Goal: Task Accomplishment & Management: Complete application form

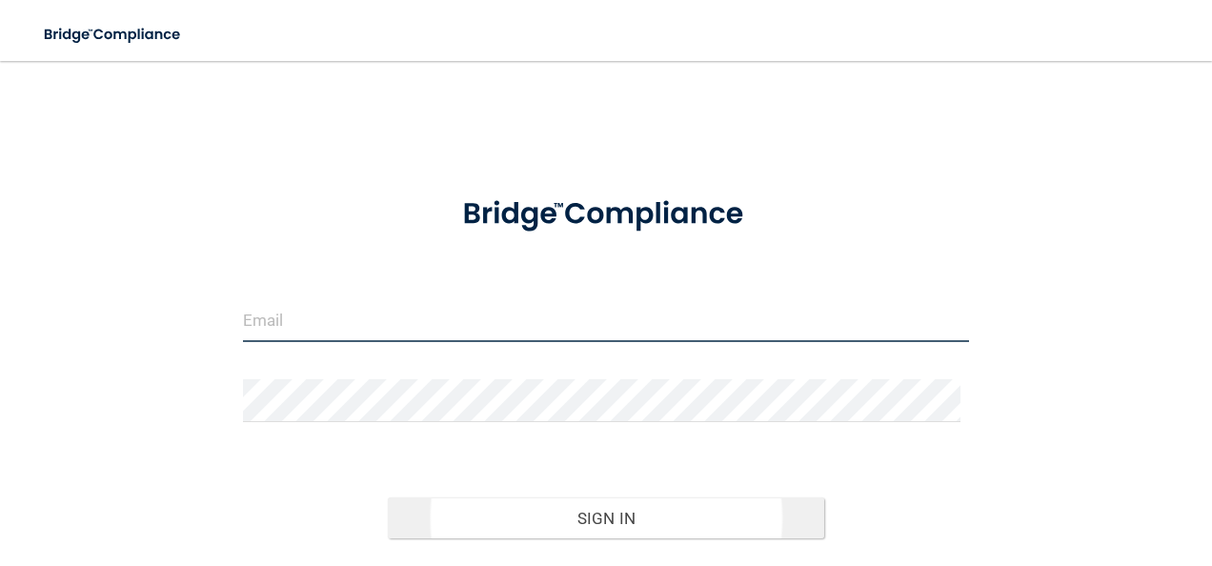
type input "[PERSON_NAME][EMAIL_ADDRESS][PERSON_NAME][DOMAIN_NAME]"
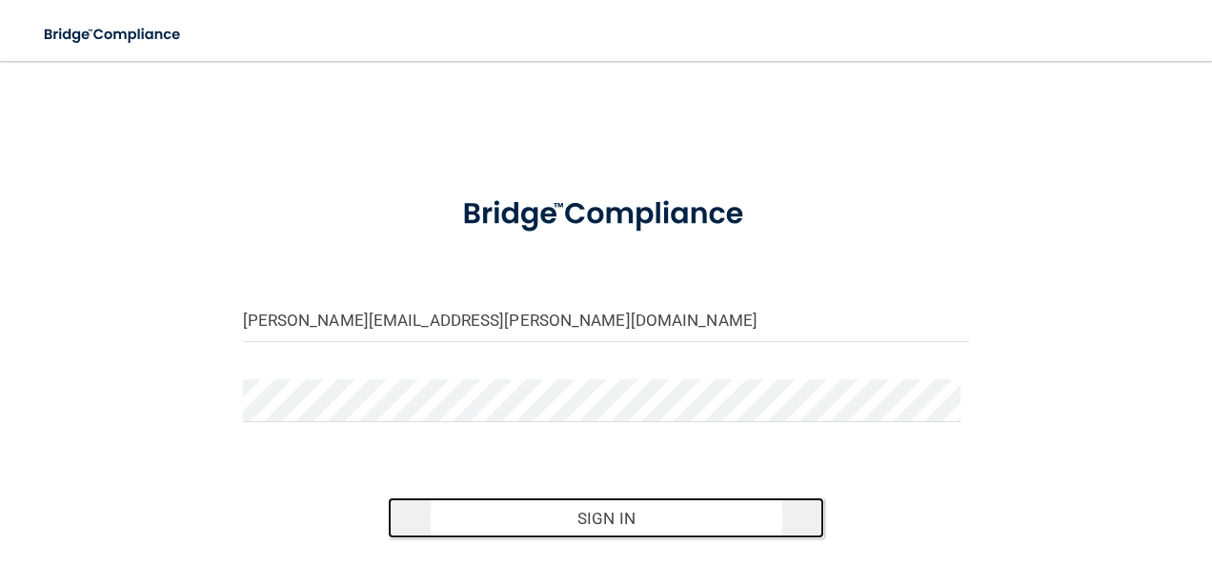
click at [614, 518] on button "Sign In" at bounding box center [606, 519] width 437 height 42
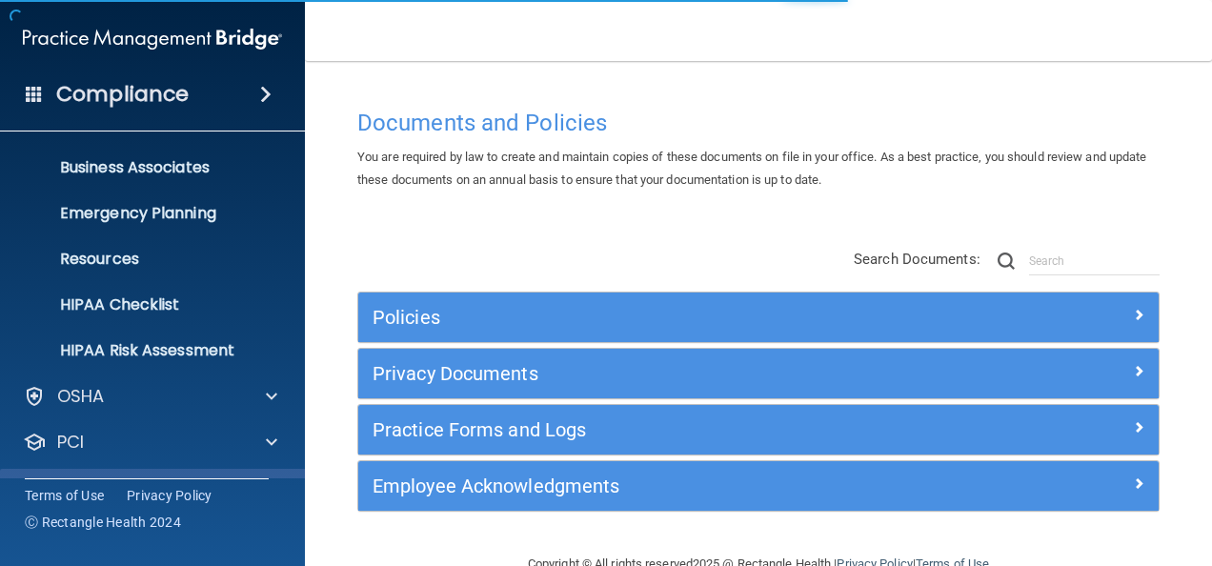
scroll to position [224, 0]
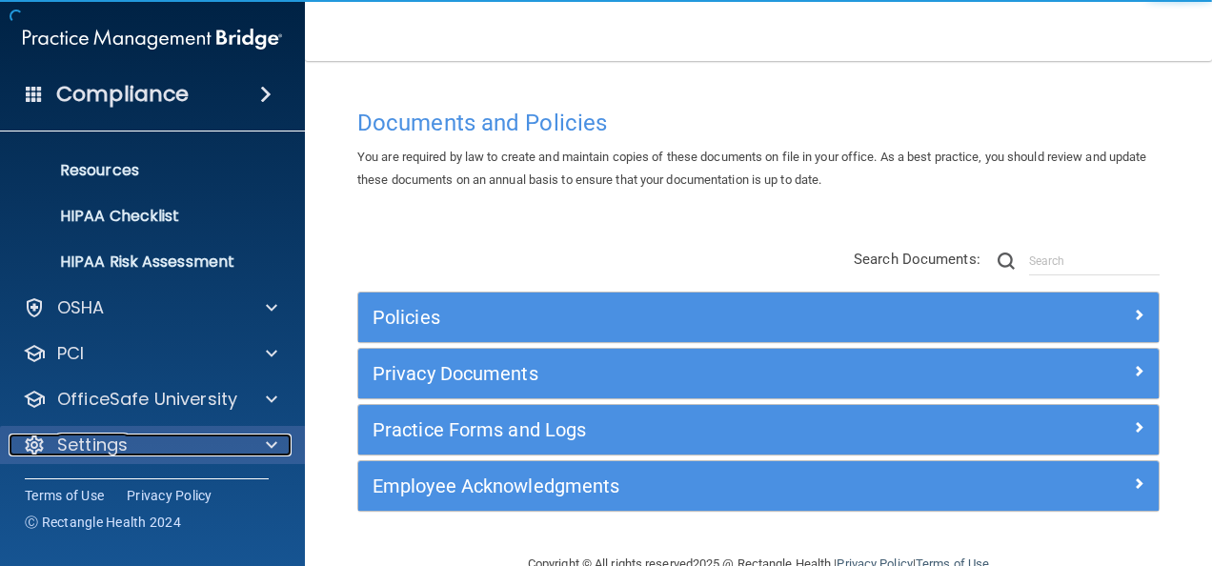
click at [126, 446] on p "Settings" at bounding box center [92, 445] width 71 height 23
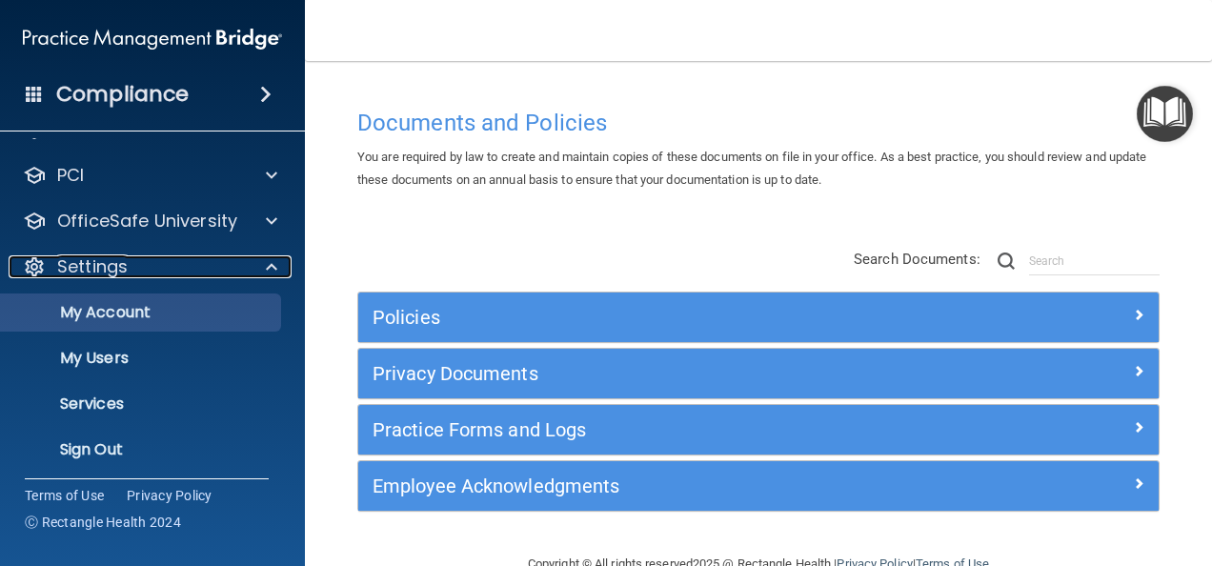
scroll to position [407, 0]
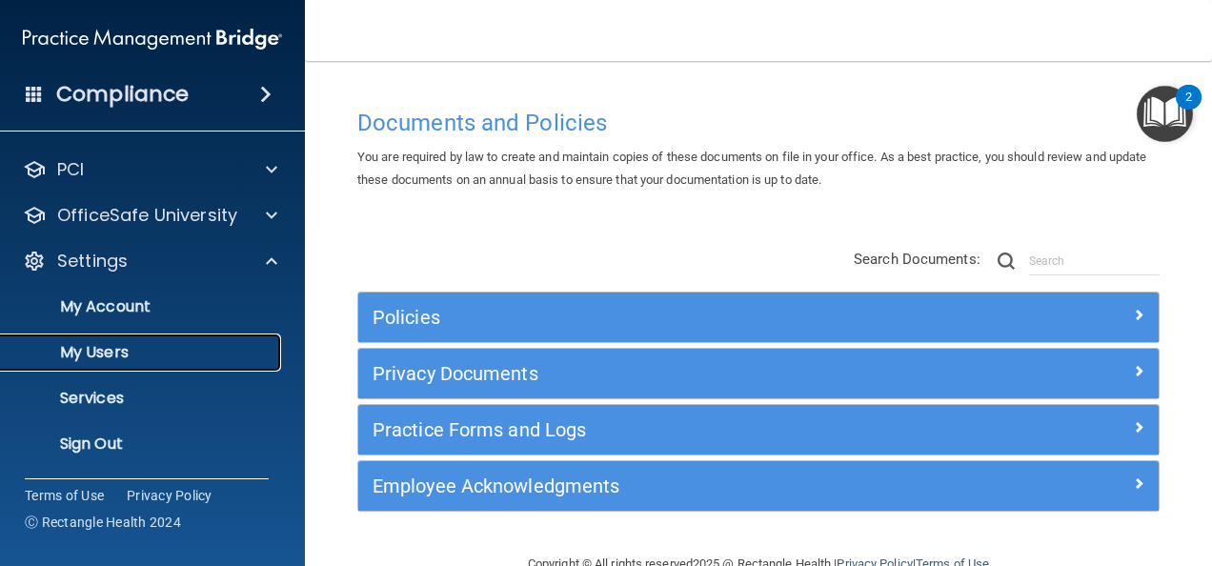
click at [129, 353] on p "My Users" at bounding box center [142, 352] width 260 height 19
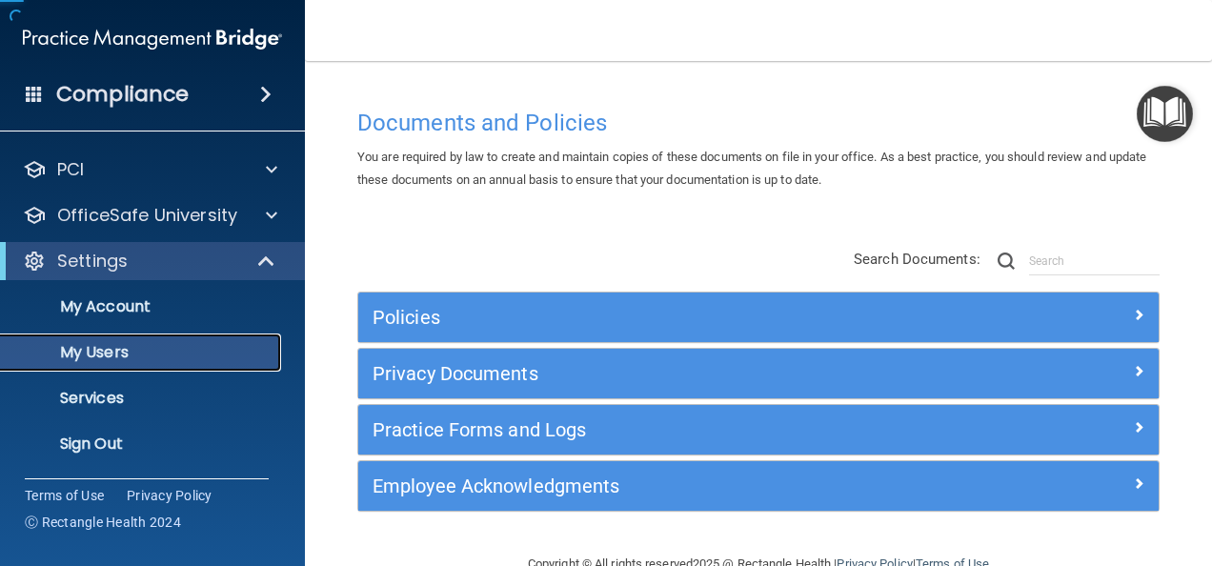
scroll to position [87, 0]
select select "20"
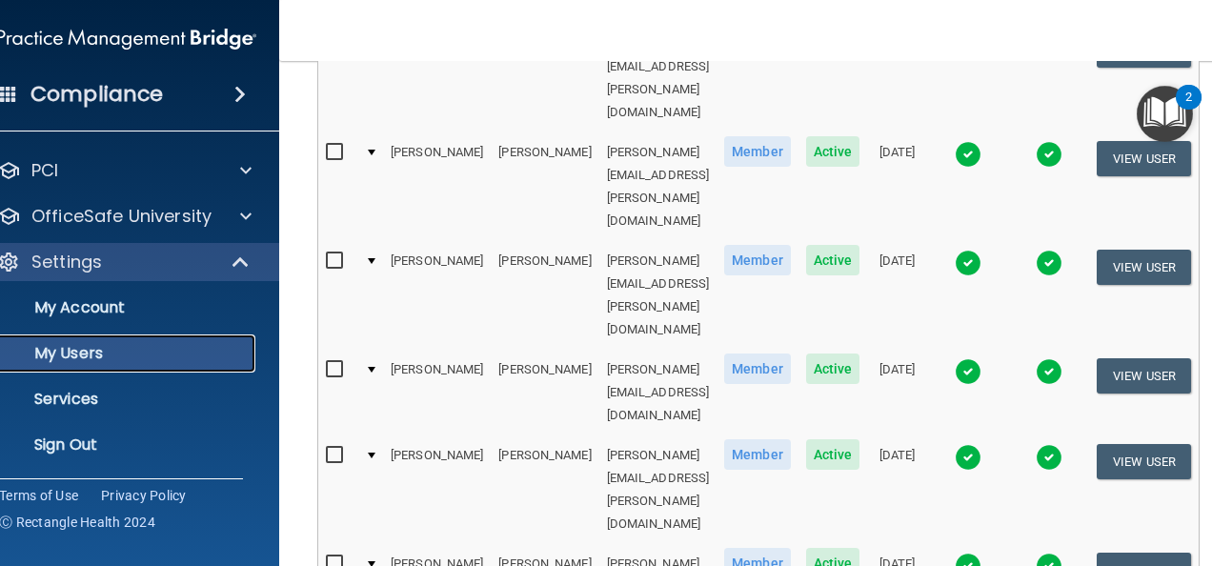
scroll to position [1042, 0]
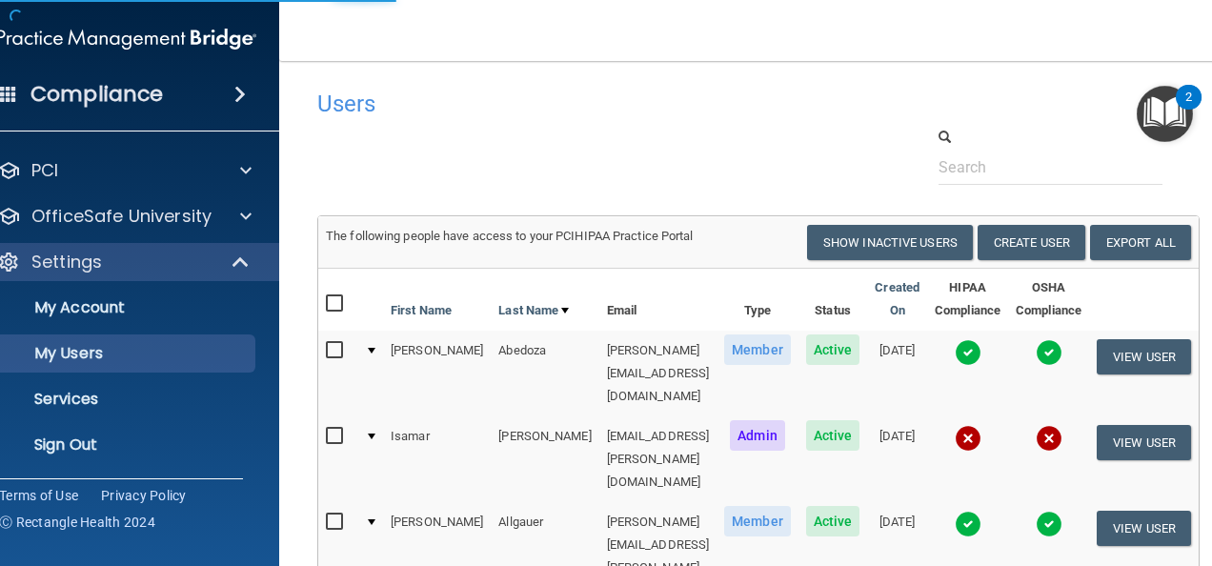
select select "20"
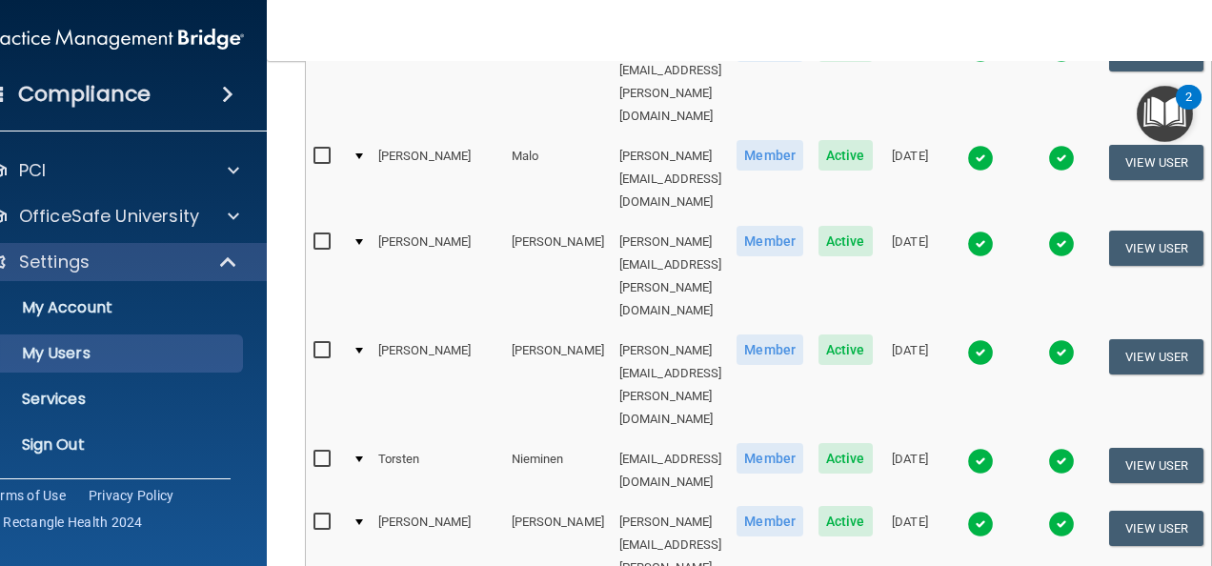
scroll to position [1042, 0]
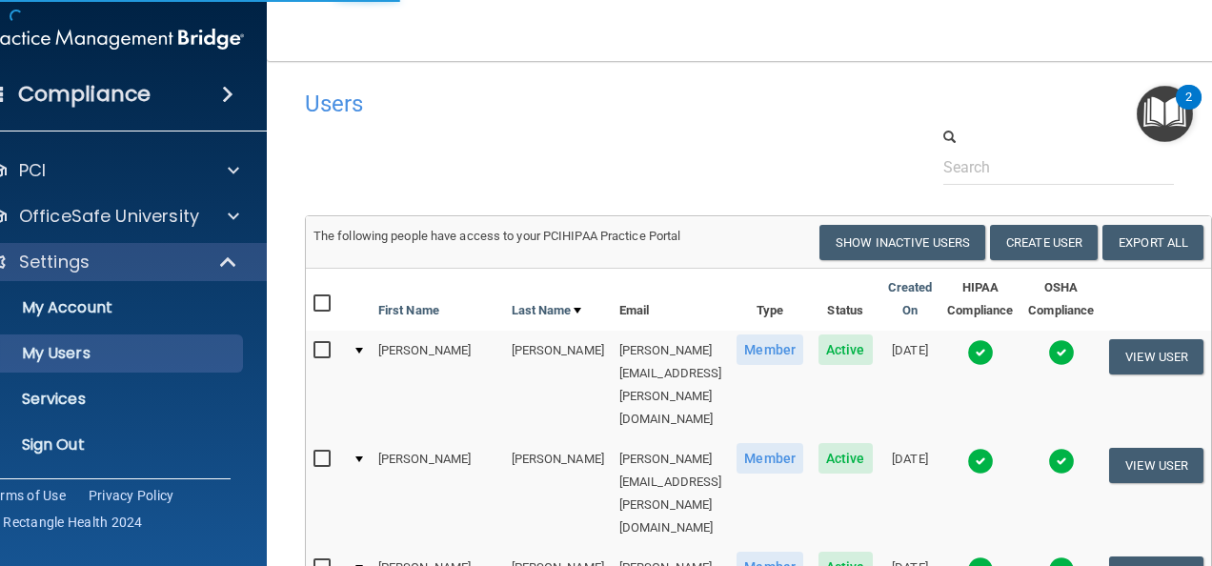
select select "20"
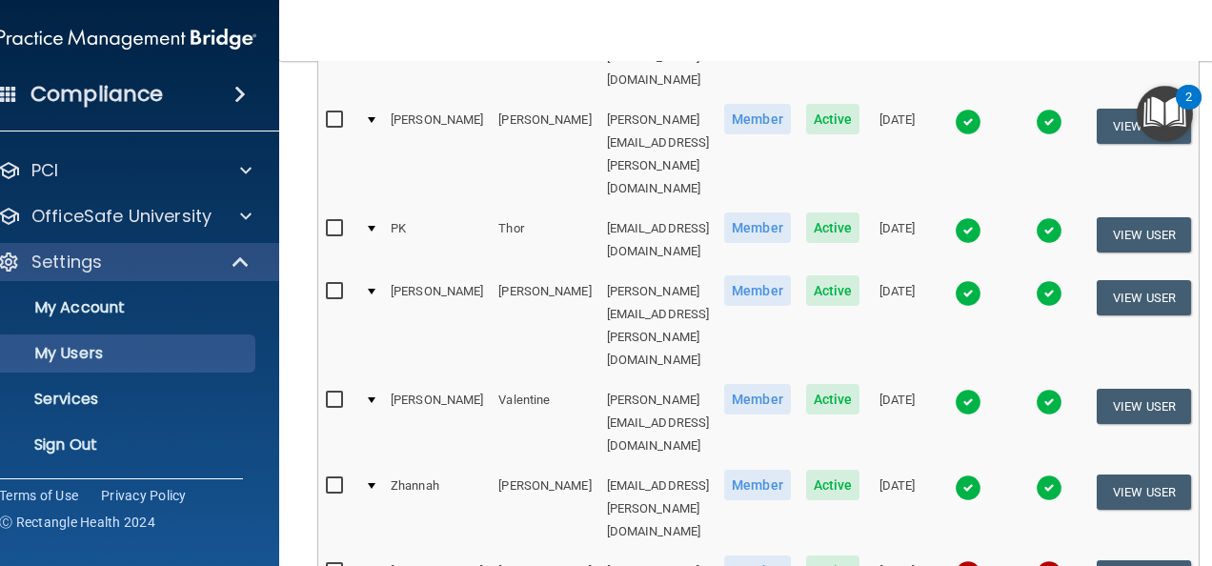
scroll to position [1064, 0]
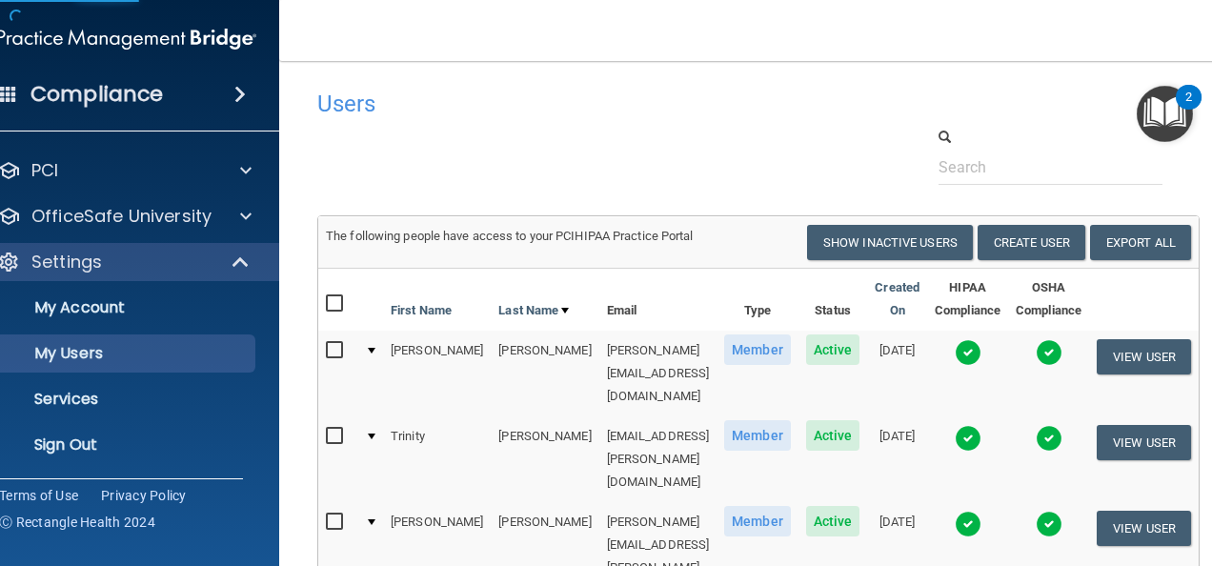
select select "20"
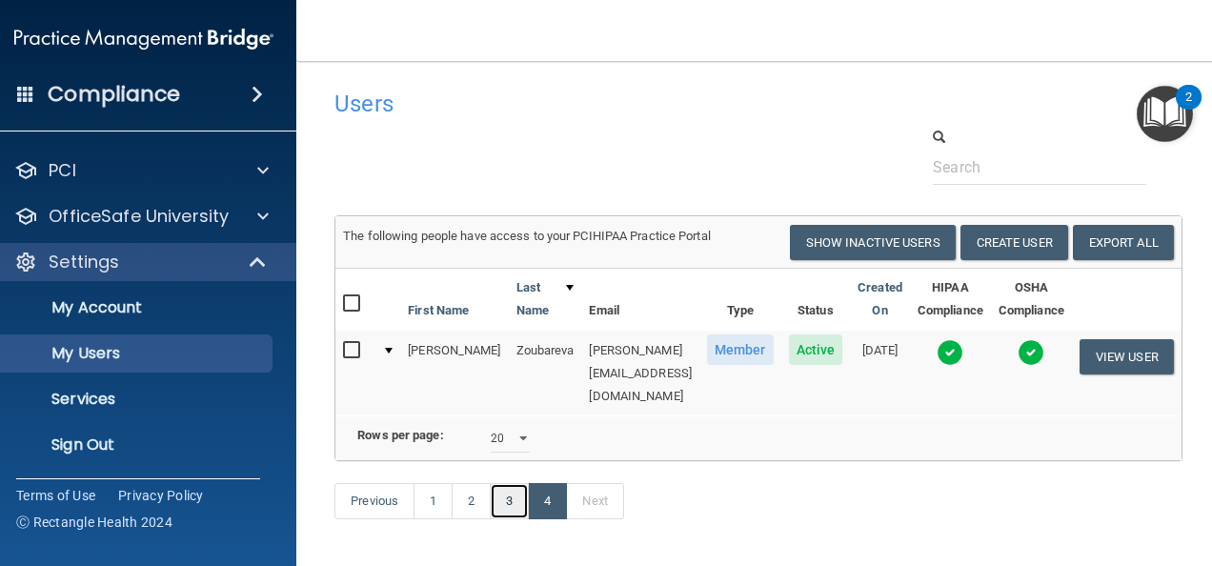
click at [490, 498] on link "3" at bounding box center [509, 501] width 39 height 36
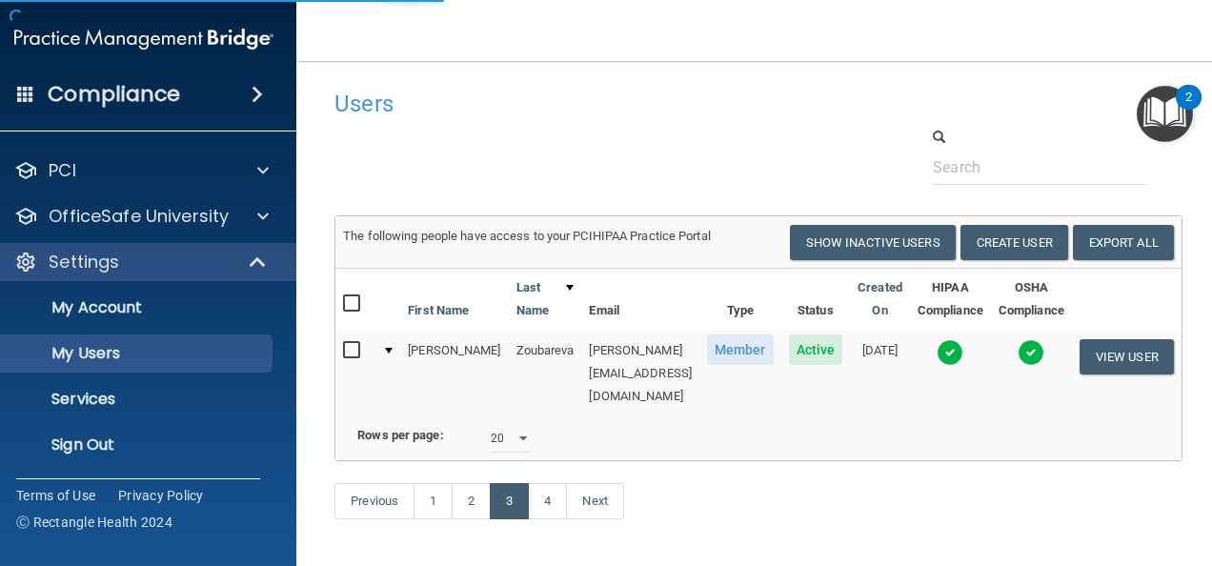
select select "20"
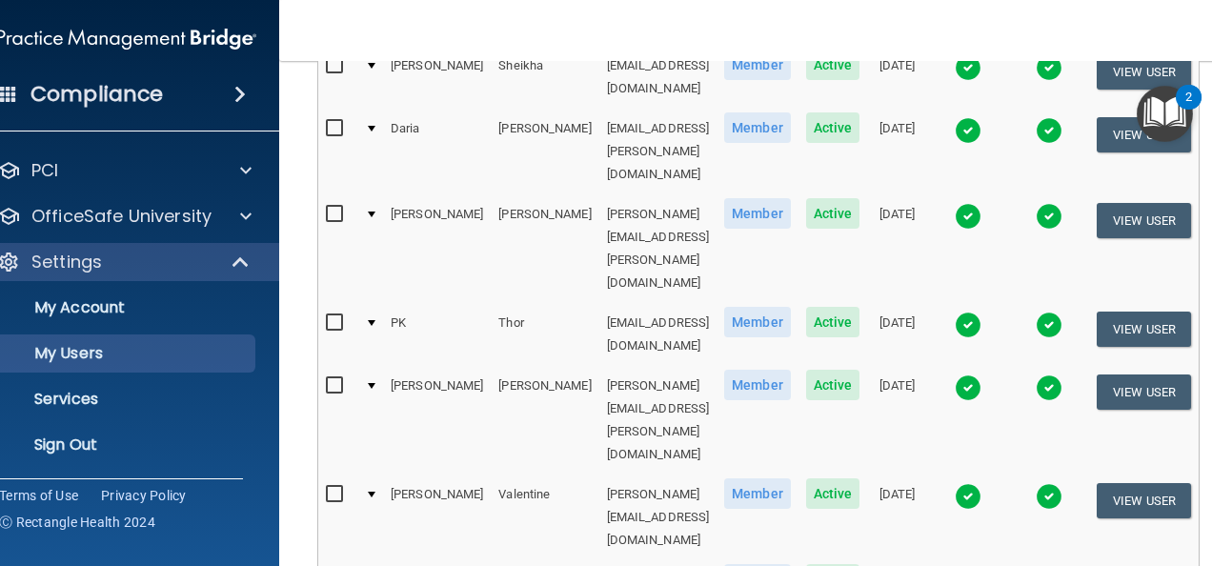
scroll to position [1064, 0]
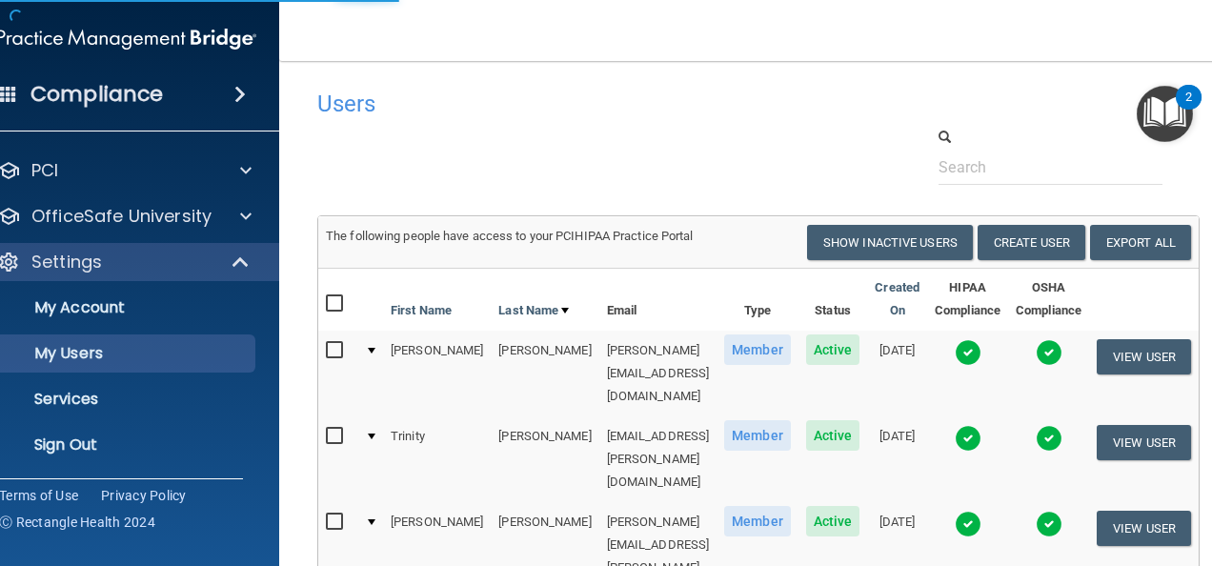
select select "20"
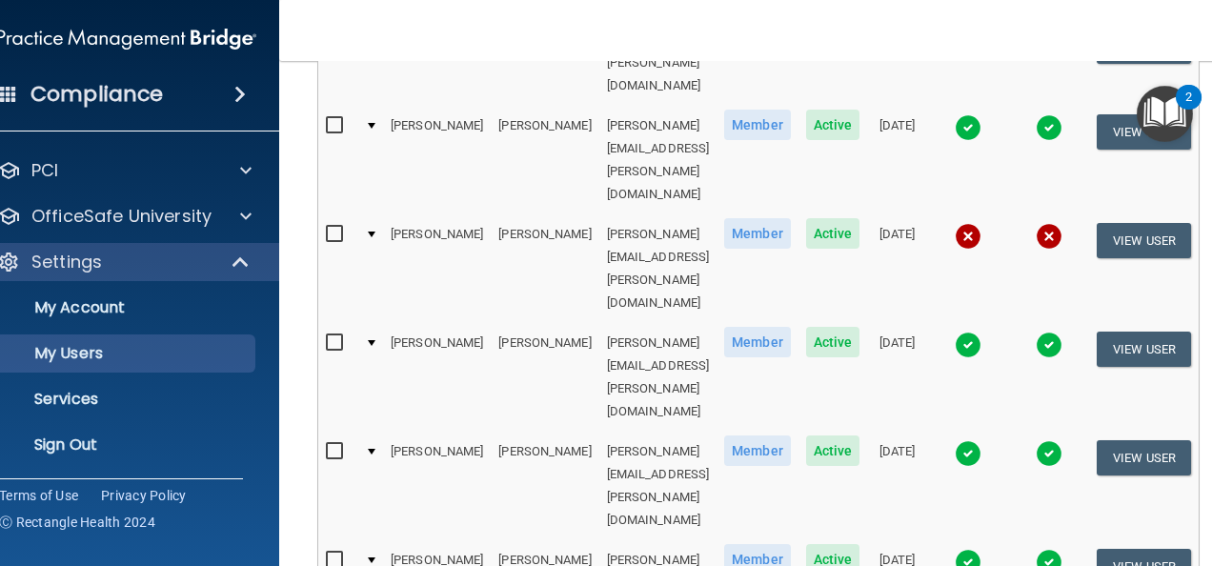
scroll to position [953, 0]
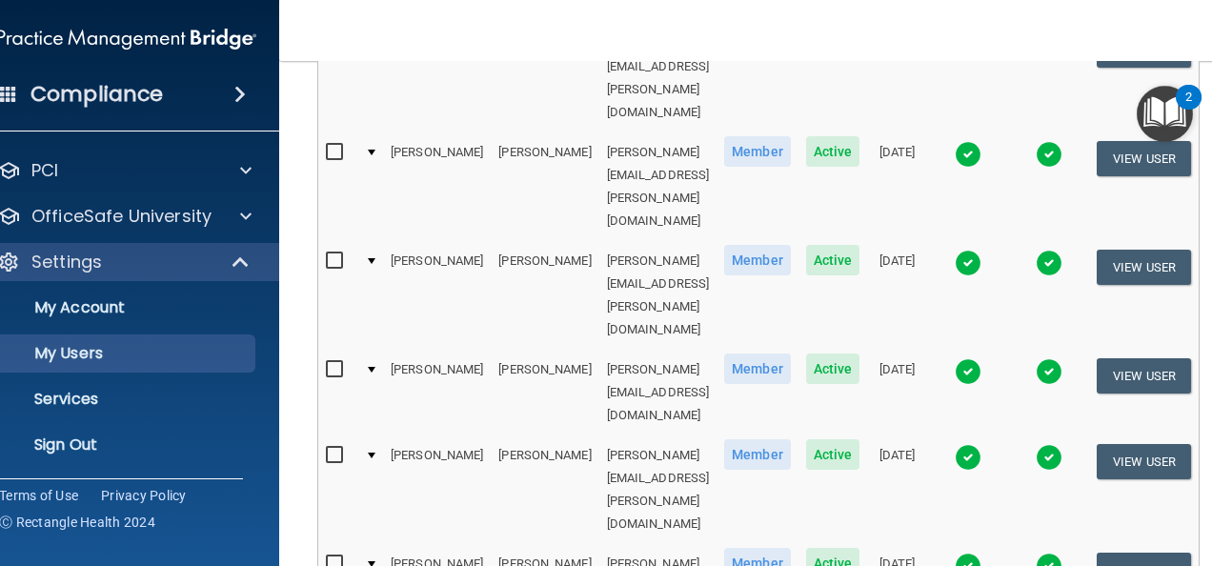
select select "20"
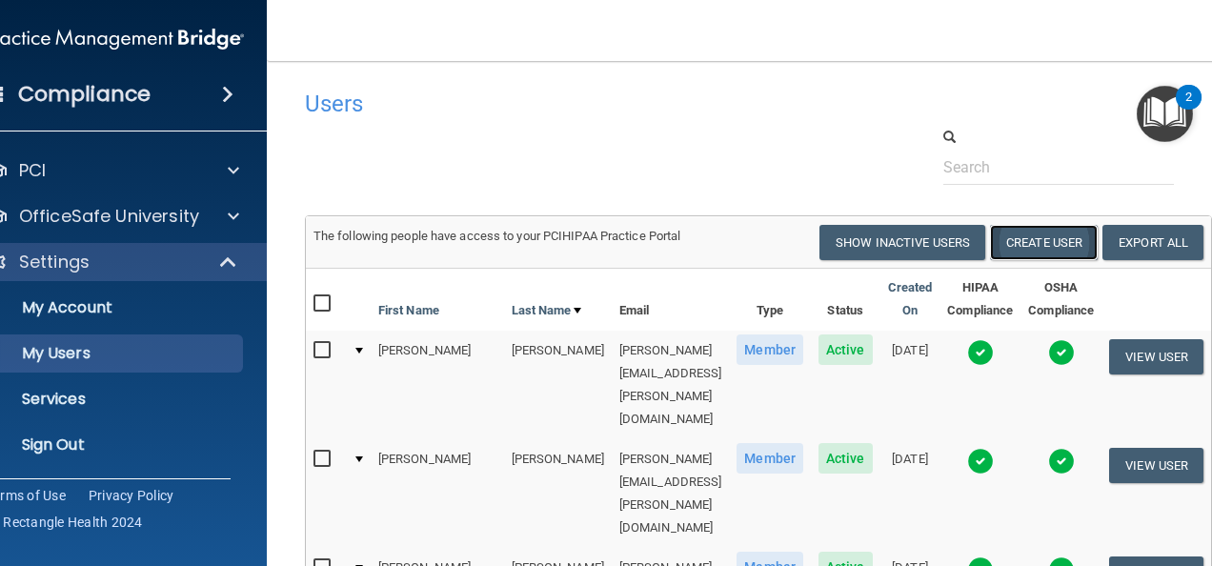
click at [1043, 252] on button "Create User" at bounding box center [1044, 242] width 108 height 35
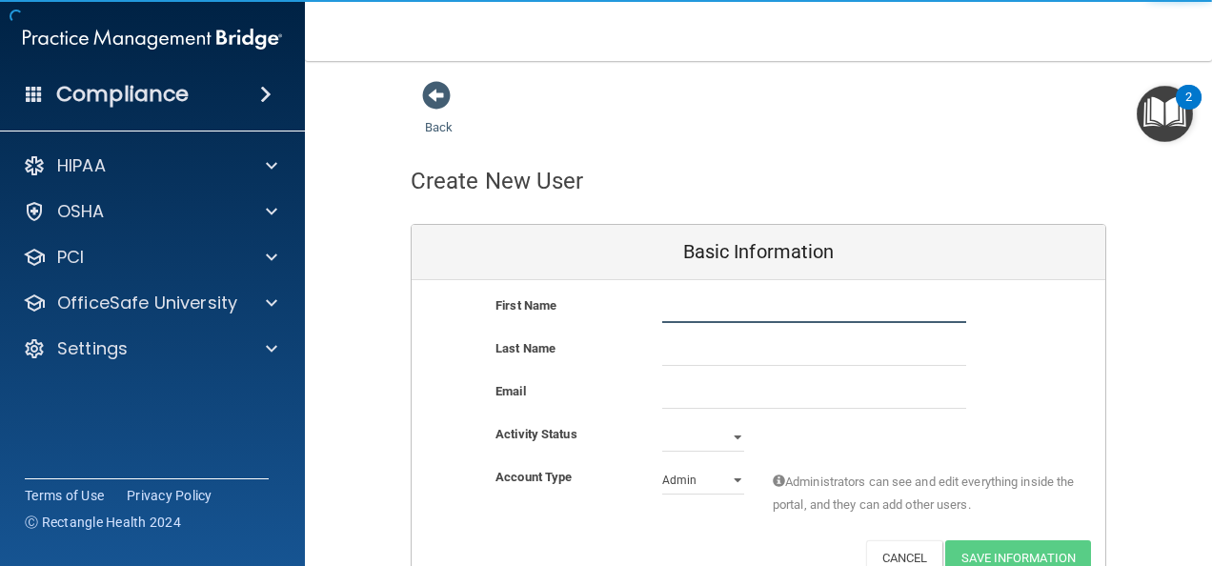
click at [738, 308] on input "text" at bounding box center [814, 309] width 304 height 29
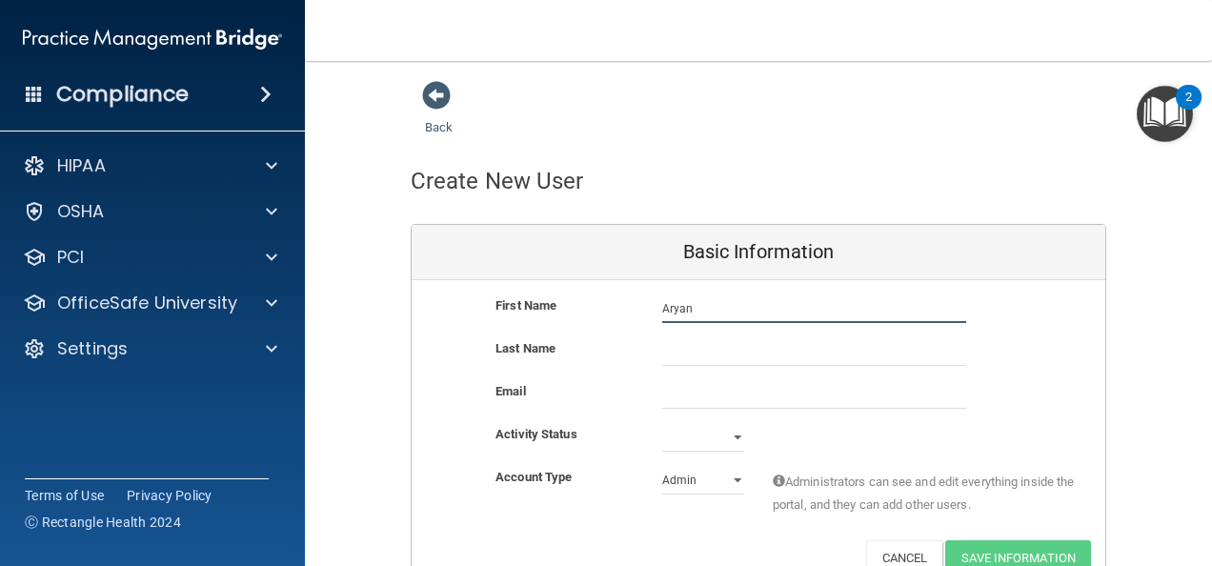
type input "Aryan"
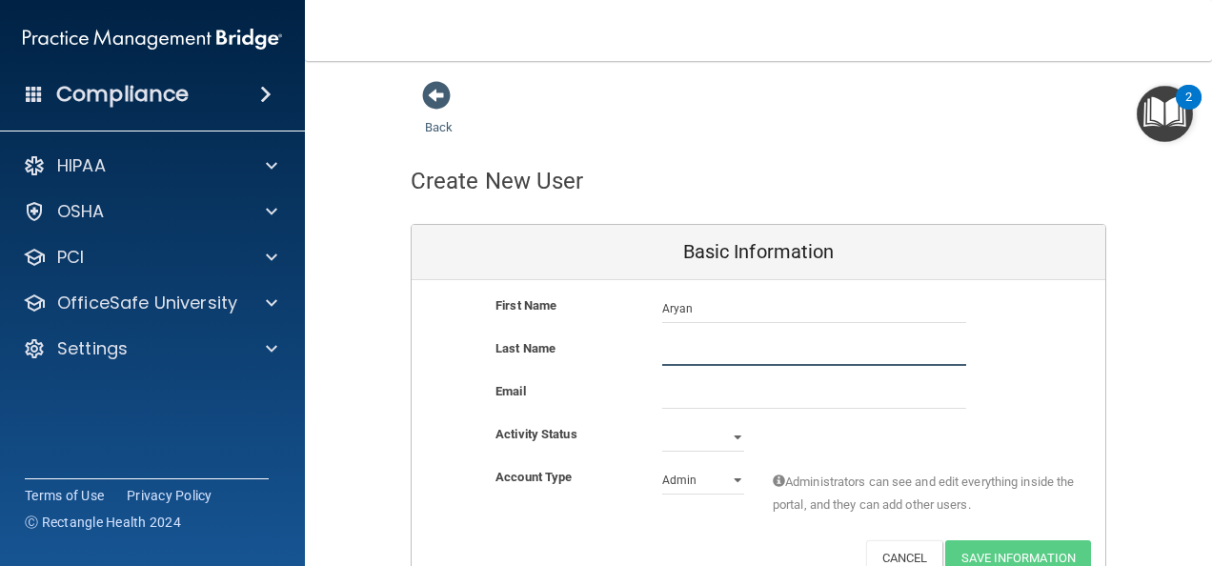
click at [662, 345] on input "text" at bounding box center [814, 351] width 304 height 29
type input "[PERSON_NAME]"
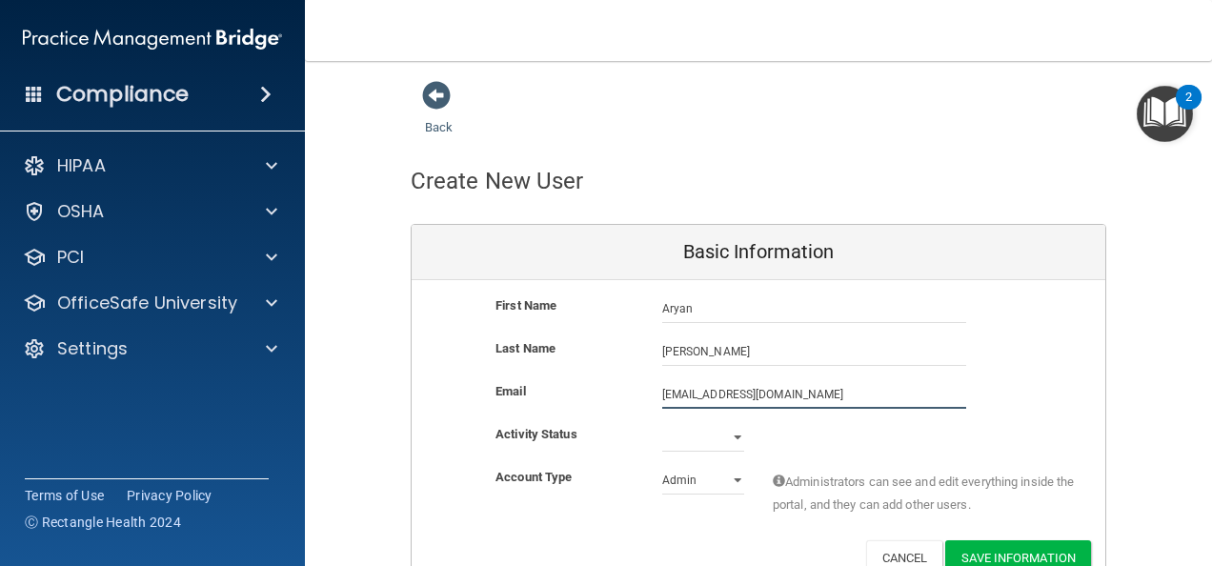
type input "[EMAIL_ADDRESS][DOMAIN_NAME]"
click at [662, 444] on select "Active Inactive" at bounding box center [703, 437] width 82 height 29
select select "active"
click at [662, 423] on select "Active Inactive" at bounding box center [703, 437] width 82 height 29
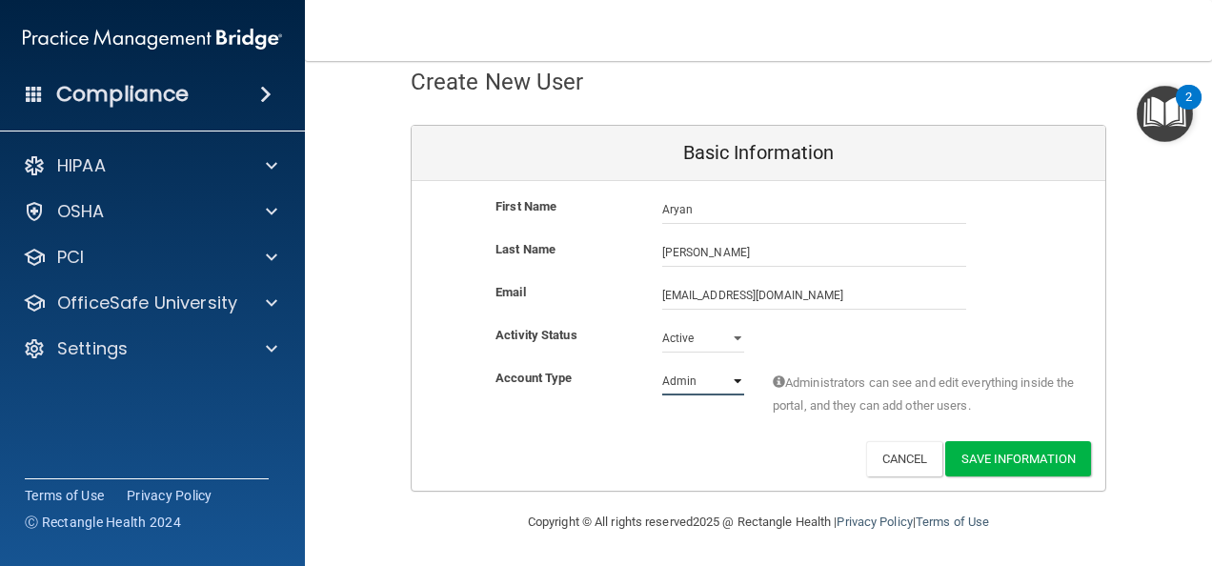
click at [711, 382] on select "Admin Member" at bounding box center [703, 381] width 82 height 29
select select "practice_member"
click at [662, 367] on select "Admin Member" at bounding box center [703, 381] width 82 height 29
click at [994, 463] on button "Save Information" at bounding box center [1018, 458] width 146 height 35
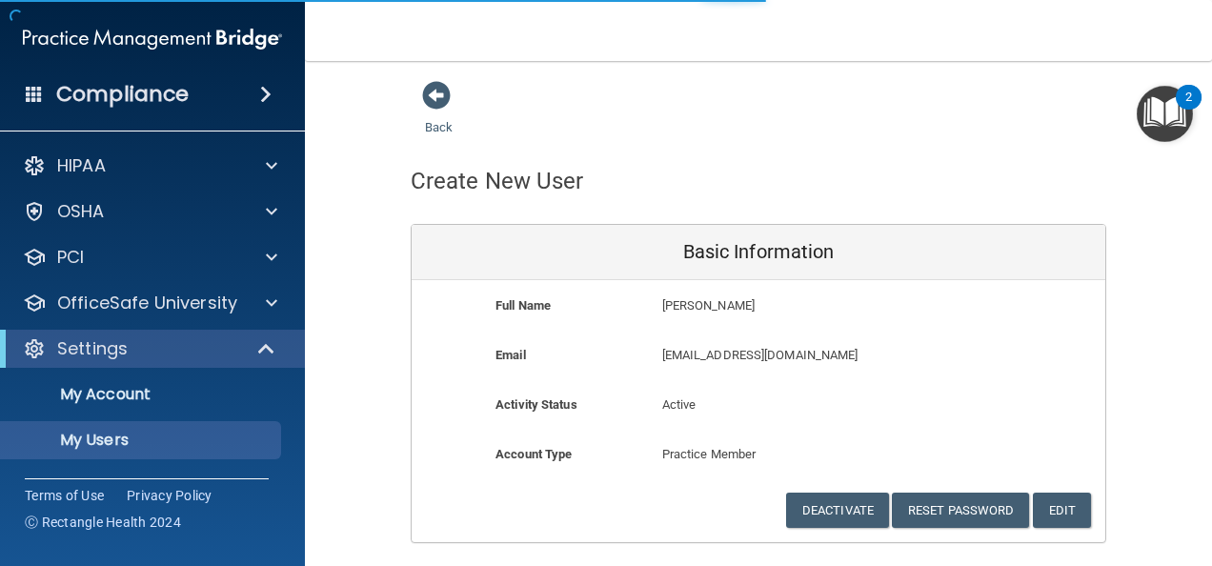
select select "20"
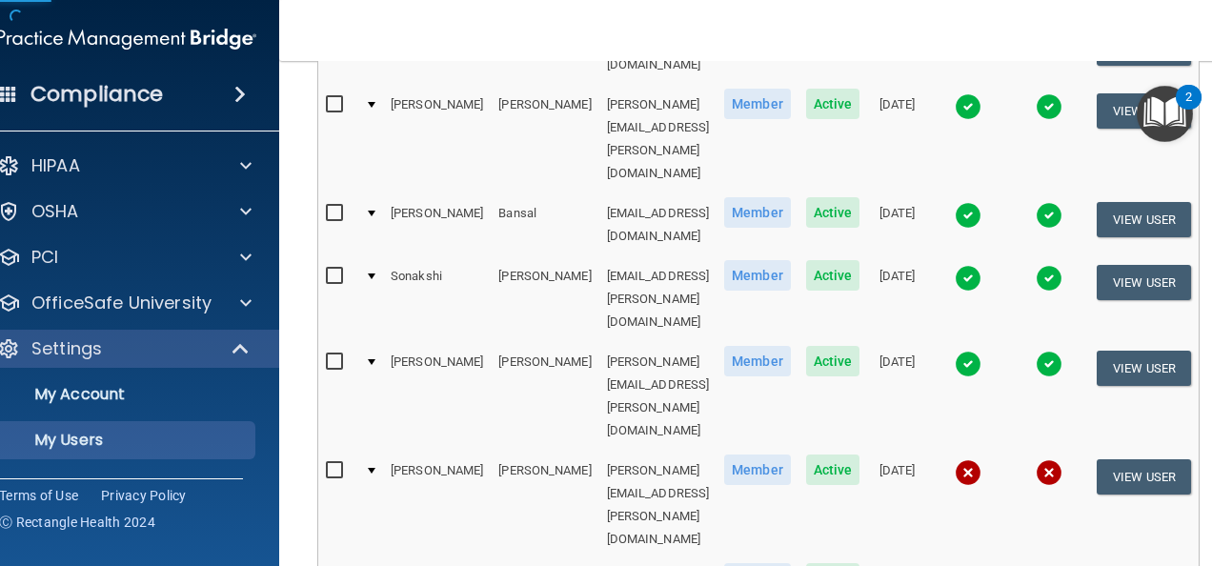
scroll to position [667, 0]
